Goal: Task Accomplishment & Management: Use online tool/utility

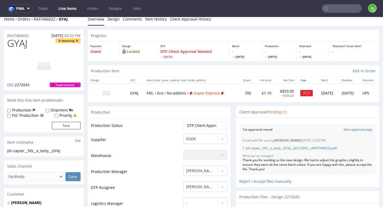
scroll to position [64, 0]
click at [42, 11] on link "Tasks" at bounding box center [43, 8] width 16 height 9
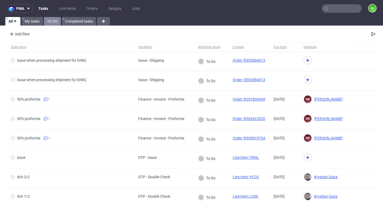
click at [52, 21] on link "TO DO" at bounding box center [52, 21] width 17 height 9
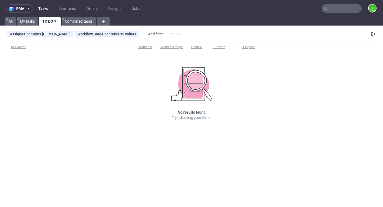
click at [346, 10] on input "text" at bounding box center [342, 8] width 40 height 9
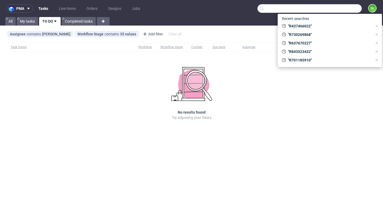
paste input "cyrielle.sellier@e-tasty.fr"
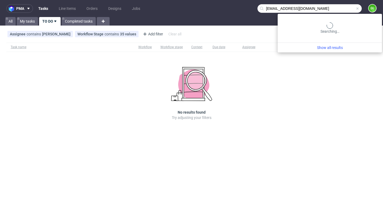
type input "cyrielle.sellier@e-tasty.fr"
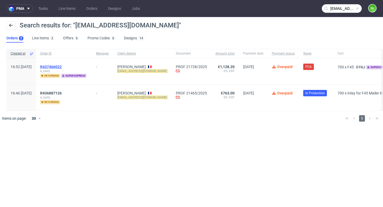
click at [62, 66] on span "R437466022" at bounding box center [51, 67] width 22 height 4
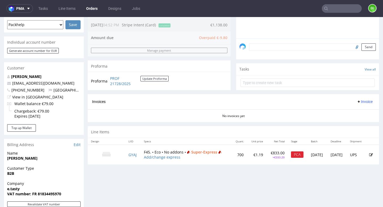
scroll to position [146, 0]
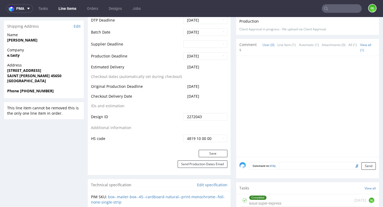
scroll to position [60, 0]
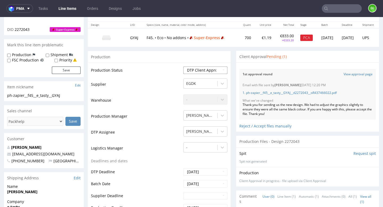
click at [219, 69] on select "Waiting for Artwork Waiting for Diecut Waiting for Mockup Waiting for DTP Waiti…" at bounding box center [205, 70] width 44 height 7
select select "back_for_dtp"
click at [183, 67] on select "Waiting for Artwork Waiting for Diecut Waiting for Mockup Waiting for DTP Waiti…" at bounding box center [205, 70] width 44 height 7
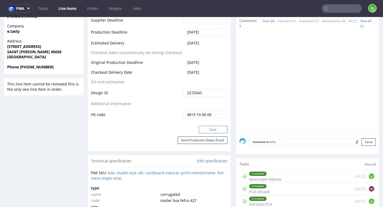
click at [209, 129] on button "Save" at bounding box center [213, 129] width 29 height 7
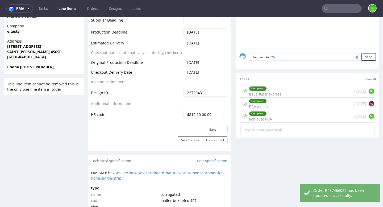
scroll to position [0, 0]
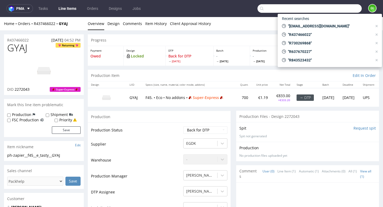
click at [324, 10] on input "text" at bounding box center [310, 8] width 104 height 9
paste input "R746768203"
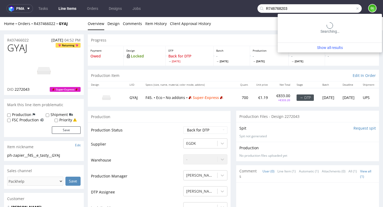
type input "R746768203"
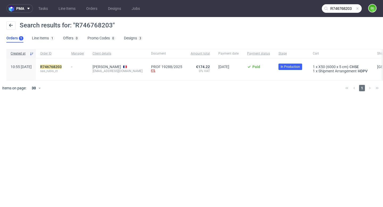
click at [357, 9] on span at bounding box center [358, 8] width 4 height 4
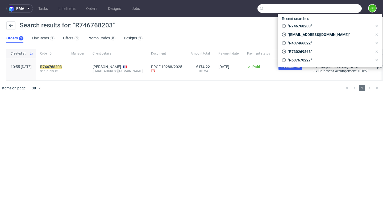
click at [346, 9] on input "text" at bounding box center [310, 8] width 104 height 9
paste input "R951221147"
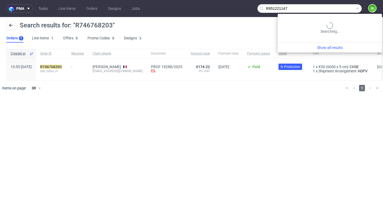
type input "R951221147"
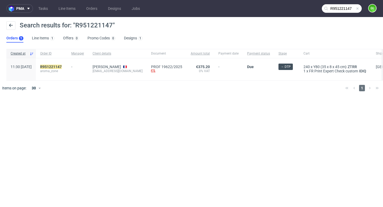
click at [358, 9] on span at bounding box center [358, 8] width 4 height 4
click at [349, 9] on input "text" at bounding box center [342, 8] width 40 height 9
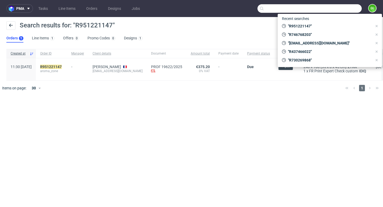
paste input "Bonjour, J'espère que vous allez bien. Pourriez-vous me confirmer que vous avez…"
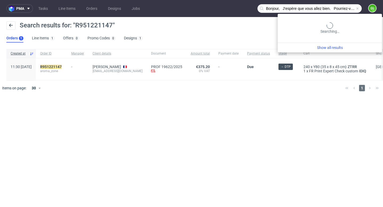
scroll to position [0, 779]
type input "Bonjour, J'espère que vous allez bien. Pourriez-vous me confirmer que vous avez…"
click at [358, 9] on span at bounding box center [358, 8] width 4 height 4
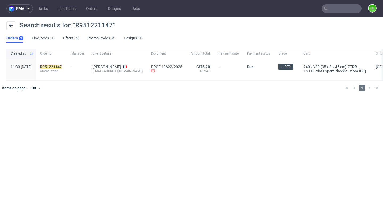
click at [343, 14] on nav "pma Tasks Line Items Orders Designs Jobs GL" at bounding box center [191, 8] width 383 height 17
click at [341, 10] on input "text" at bounding box center [342, 8] width 40 height 9
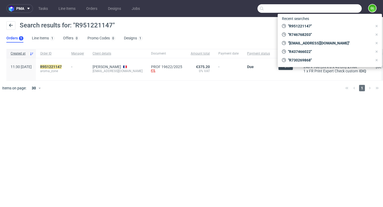
paste input "R843523432"
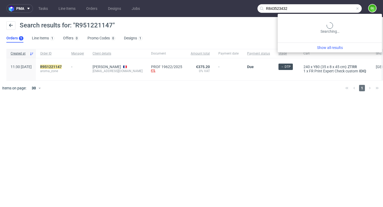
type input "R843523432"
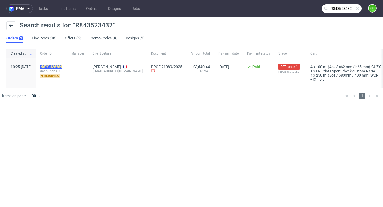
click at [62, 67] on mark "R843523432" at bounding box center [51, 67] width 22 height 4
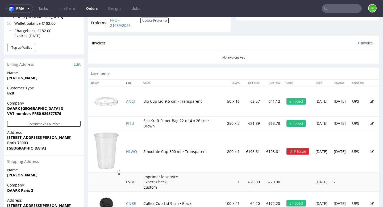
scroll to position [229, 0]
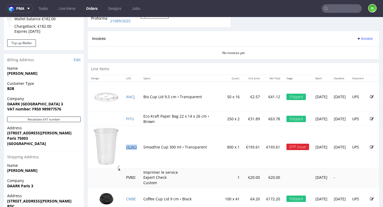
click at [130, 148] on link "HLWQ" at bounding box center [131, 146] width 11 height 5
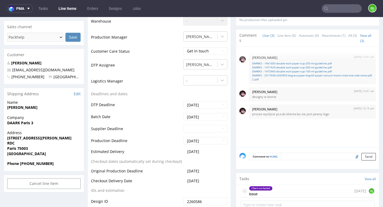
scroll to position [284, 0]
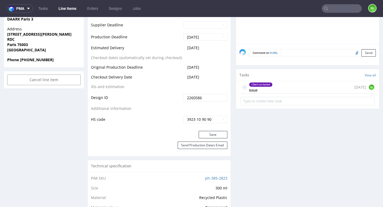
click at [278, 90] on div "Client contacted issue 4 days ago GL" at bounding box center [308, 87] width 134 height 13
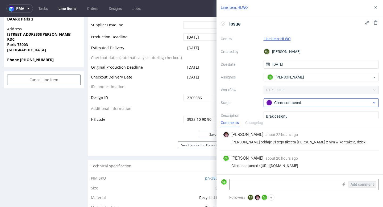
scroll to position [27, 0]
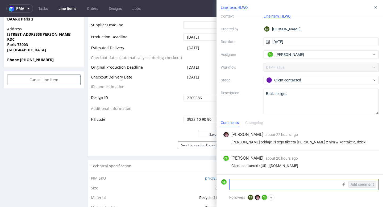
click at [342, 186] on icon at bounding box center [344, 184] width 4 height 4
click at [0, 0] on input "file" at bounding box center [0, 0] width 0 height 0
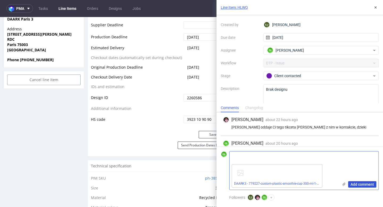
click at [365, 185] on span "Add comment" at bounding box center [362, 185] width 23 height 4
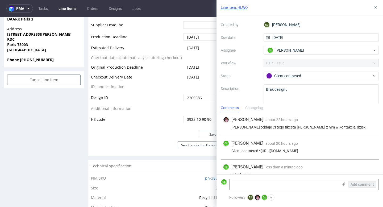
scroll to position [36, 0]
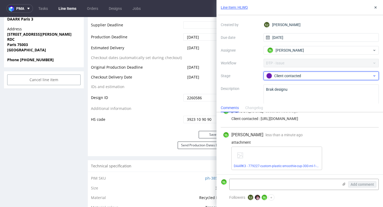
click at [308, 79] on span "Client contacted" at bounding box center [319, 76] width 106 height 6
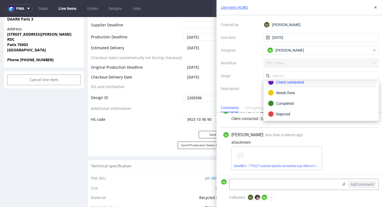
scroll to position [39, 0]
click at [293, 102] on div "Completed" at bounding box center [321, 103] width 106 height 6
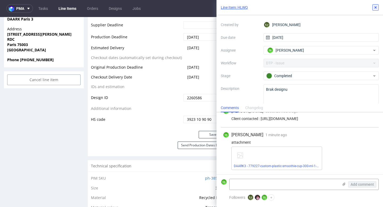
click at [377, 7] on icon at bounding box center [376, 7] width 4 height 4
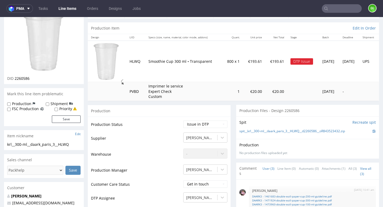
scroll to position [48, 0]
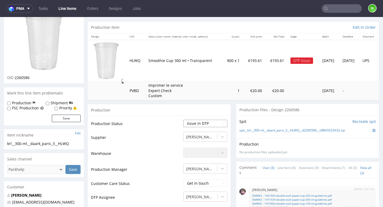
click at [217, 123] on select "Waiting for Artwork Waiting for Diecut Waiting for Mockup Waiting for DTP Waiti…" at bounding box center [205, 123] width 44 height 7
select select "back_for_dtp"
click at [183, 120] on select "Waiting for Artwork Waiting for Diecut Waiting for Mockup Waiting for DTP Waiti…" at bounding box center [205, 123] width 44 height 7
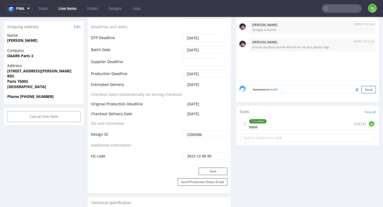
scroll to position [261, 0]
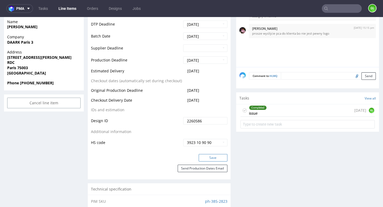
click at [202, 159] on button "Save" at bounding box center [213, 157] width 29 height 7
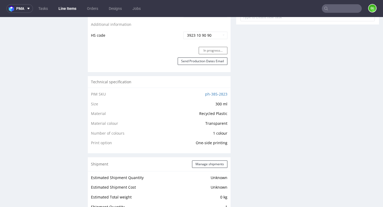
scroll to position [328, 0]
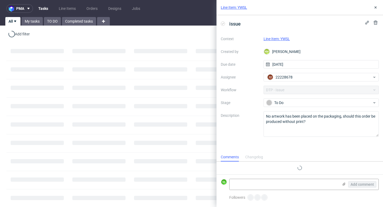
scroll to position [4, 0]
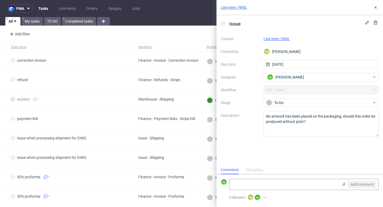
click at [238, 7] on link "Line Item: YWSL" at bounding box center [234, 7] width 26 height 5
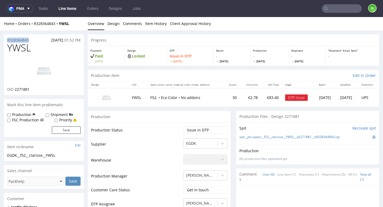
drag, startPoint x: 6, startPoint y: 39, endPoint x: 38, endPoint y: 39, distance: 31.4
click at [38, 39] on div "R328364843 07.10.2025 01:52 PM" at bounding box center [44, 38] width 80 height 9
copy p "R328364843"
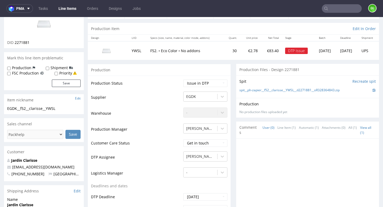
scroll to position [47, 0]
drag, startPoint x: 55, startPoint y: 169, endPoint x: 13, endPoint y: 169, distance: 42.8
click at [13, 169] on p "maroundouc@yahoo.fr" at bounding box center [43, 167] width 73 height 5
copy link "maroundouc@yahoo.fr"
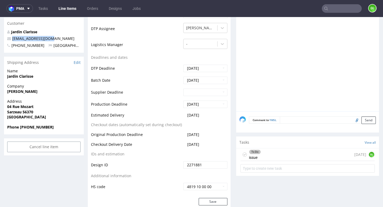
scroll to position [186, 0]
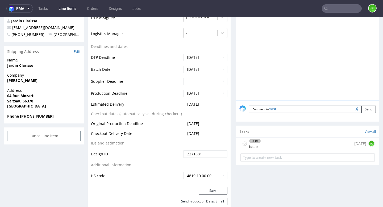
click at [276, 146] on div "To Do issue today GL" at bounding box center [308, 144] width 134 height 13
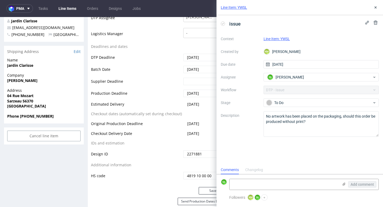
scroll to position [4, 0]
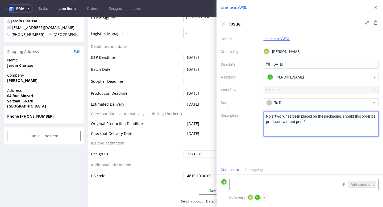
drag, startPoint x: 313, startPoint y: 124, endPoint x: 261, endPoint y: 116, distance: 52.5
click at [261, 116] on div "Context Line Item: YWSL Created by KM Karol Markowski Due date 10/10/2025 Assig…" at bounding box center [300, 86] width 158 height 102
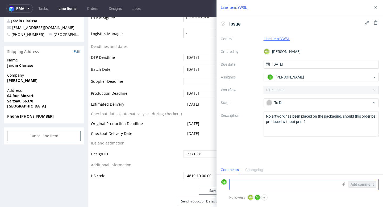
click at [256, 183] on textarea at bounding box center [284, 184] width 109 height 11
paste textarea "https://app-eu1.hubspot.com/contacts/25600958/record/0-5/247636096239/"
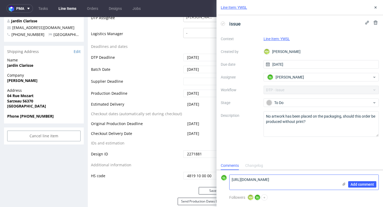
scroll to position [0, 0]
type textarea "https://app-eu1.hubspot.com/contacts/25600958/record/0-5/247636096239/"
click at [367, 184] on span "Add comment" at bounding box center [362, 185] width 23 height 4
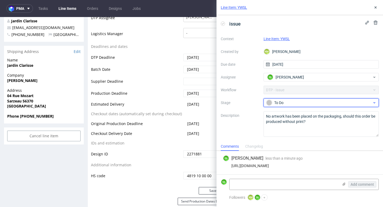
click at [323, 105] on div "To Do" at bounding box center [319, 103] width 106 height 6
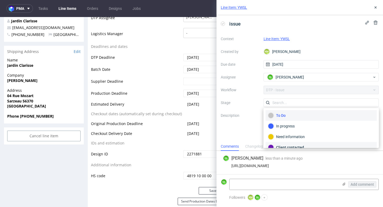
click at [302, 145] on div "Client contacted" at bounding box center [321, 147] width 106 height 6
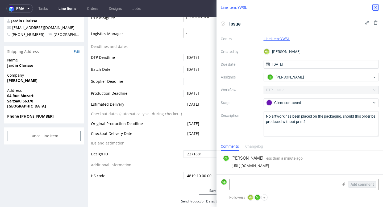
click at [376, 7] on icon at bounding box center [376, 7] width 4 height 4
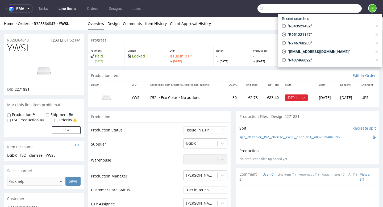
click at [344, 12] on input "text" at bounding box center [310, 8] width 104 height 9
paste input "R968570568"
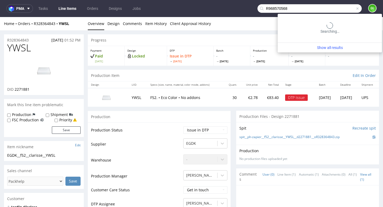
type input "R968570568"
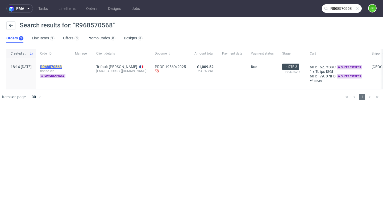
click at [62, 67] on mark "R968570568" at bounding box center [51, 67] width 22 height 4
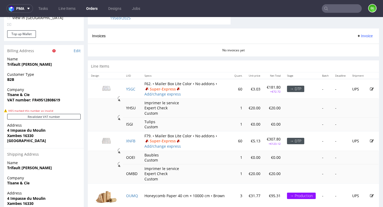
scroll to position [237, 0]
